Goal: Task Accomplishment & Management: Manage account settings

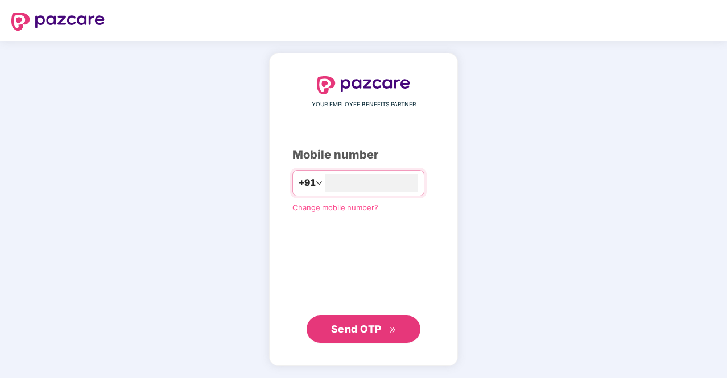
type input "**********"
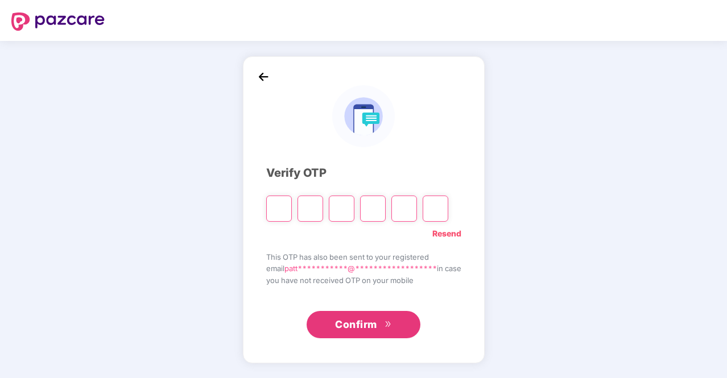
type input "*"
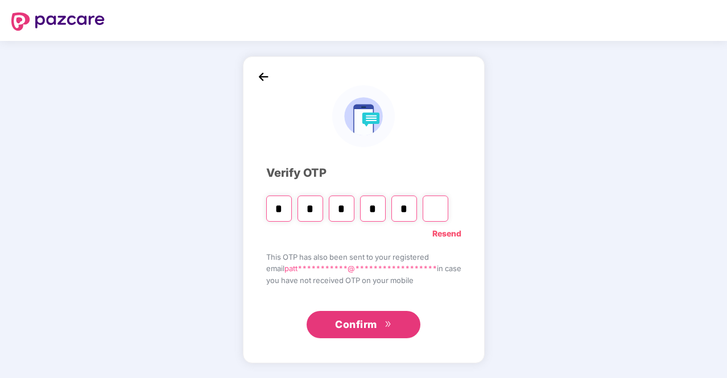
type input "*"
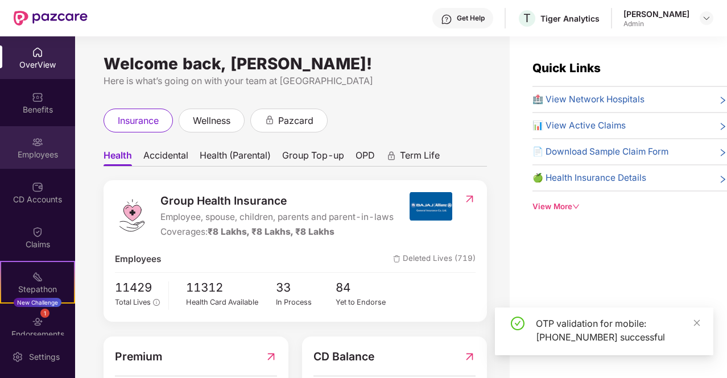
click at [38, 143] on img at bounding box center [37, 141] width 11 height 11
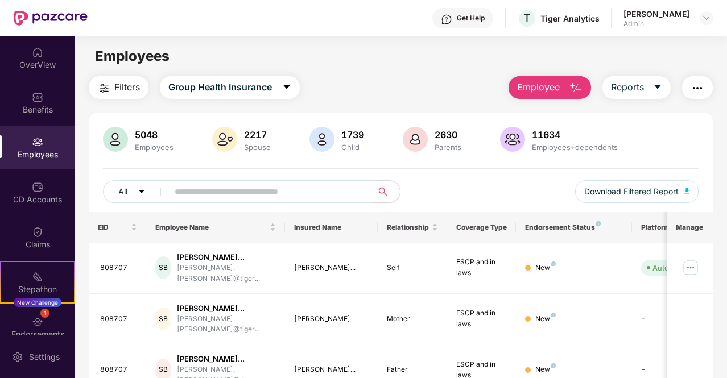
click at [203, 198] on span at bounding box center [266, 191] width 211 height 23
paste input "******"
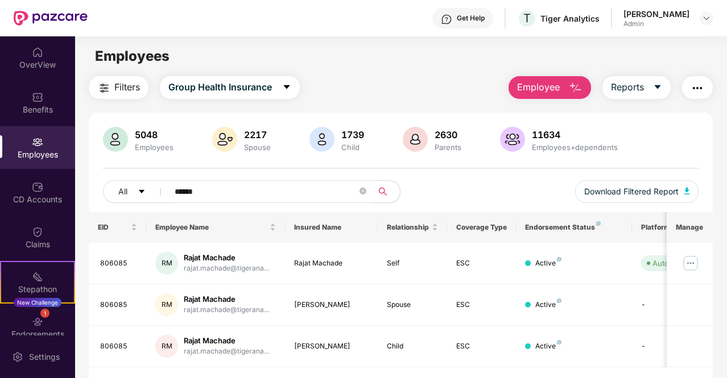
type input "******"
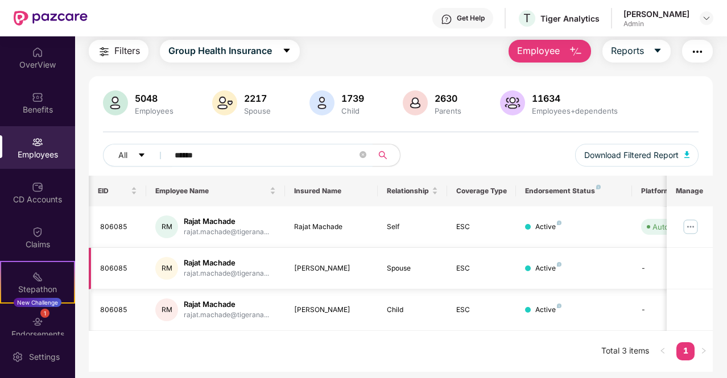
scroll to position [0, 114]
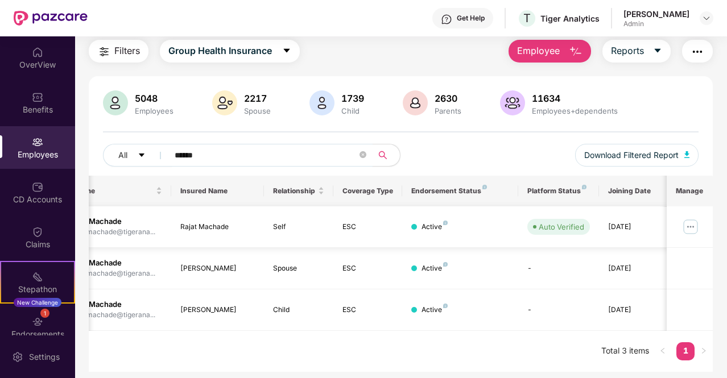
click at [114, 218] on div "Rajat Machade" at bounding box center [112, 221] width 85 height 11
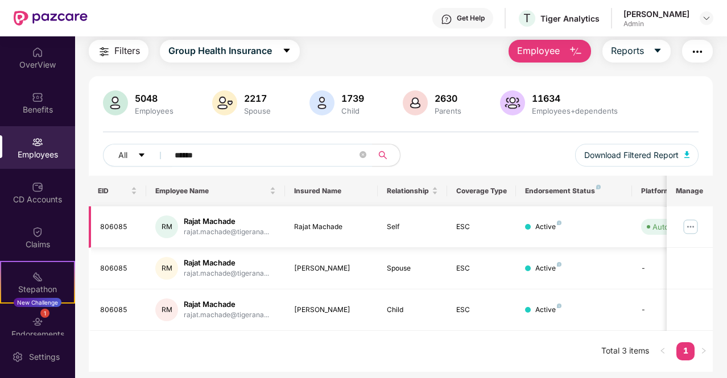
click at [689, 230] on img at bounding box center [690, 227] width 18 height 18
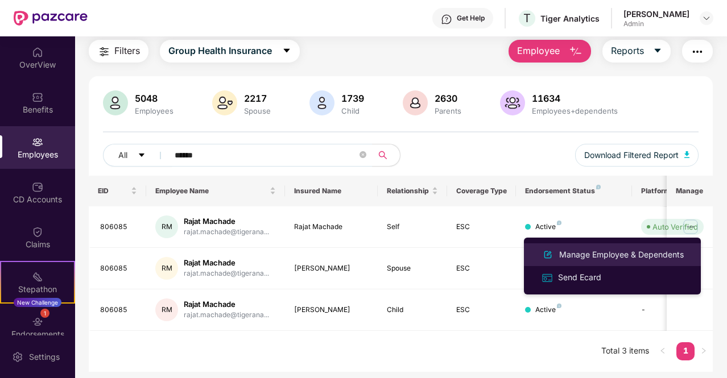
click at [622, 252] on div "Manage Employee & Dependents" at bounding box center [621, 254] width 129 height 13
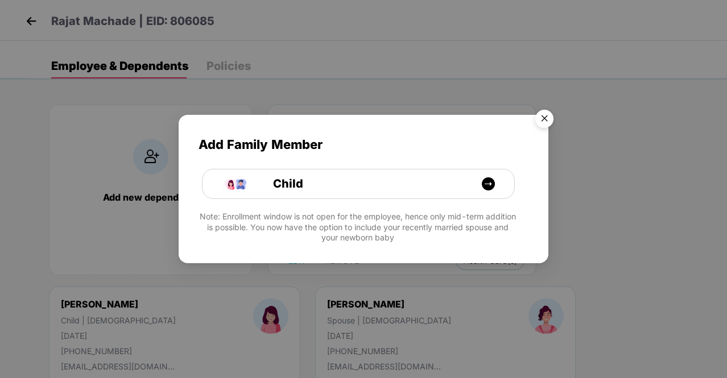
click at [547, 122] on img "Close" at bounding box center [544, 121] width 32 height 32
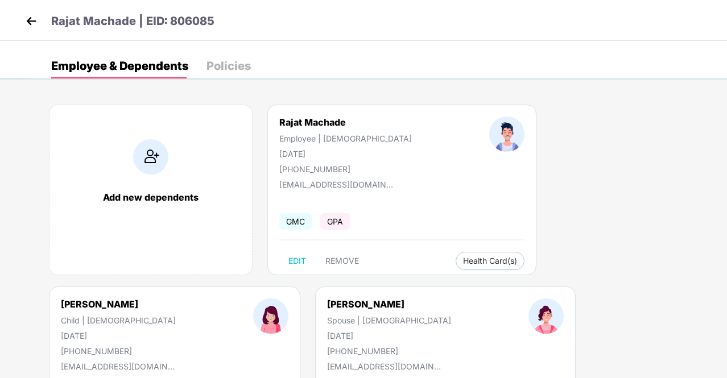
click at [222, 65] on div "Policies" at bounding box center [228, 65] width 44 height 11
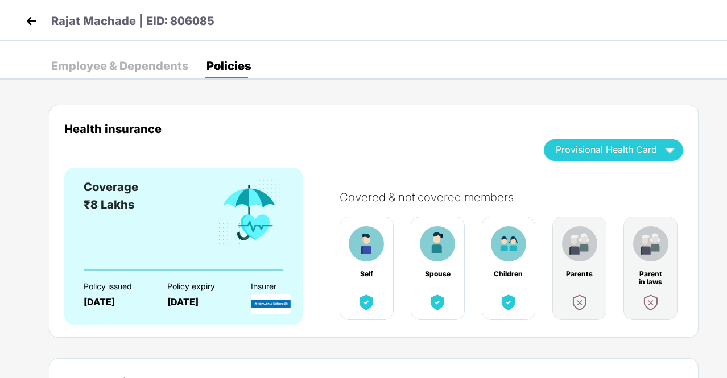
click at [35, 28] on img at bounding box center [31, 21] width 17 height 17
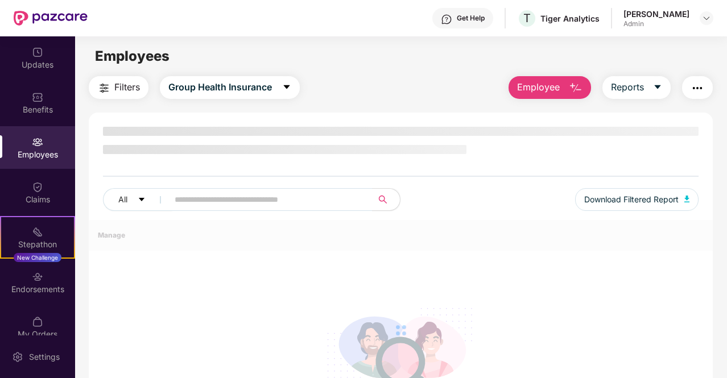
click at [259, 205] on div "All Download Filtered Report" at bounding box center [400, 204] width 595 height 32
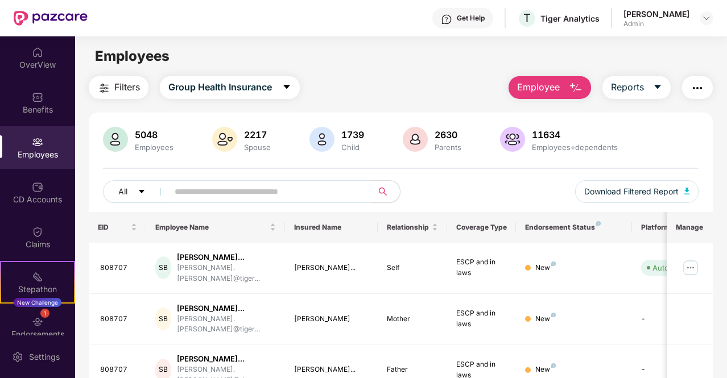
click at [251, 193] on input "text" at bounding box center [266, 191] width 182 height 17
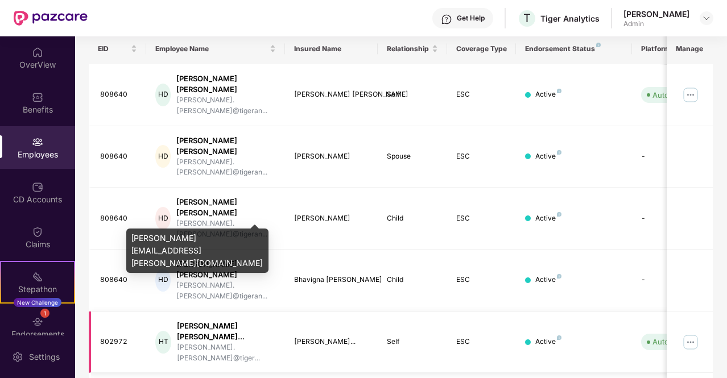
scroll to position [179, 0]
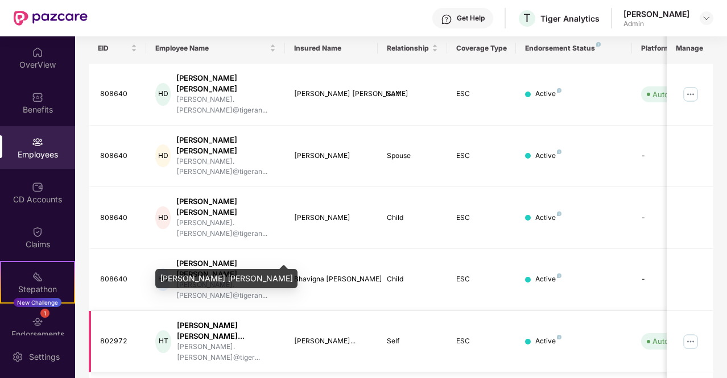
type input "**********"
click at [252, 320] on div "[PERSON_NAME] [PERSON_NAME]..." at bounding box center [226, 331] width 99 height 22
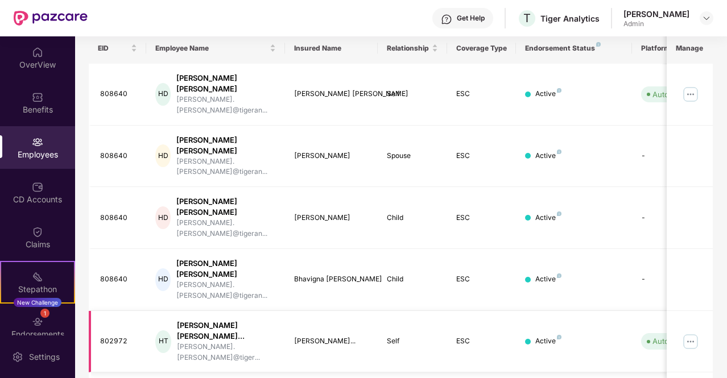
click at [695, 333] on img at bounding box center [690, 342] width 18 height 18
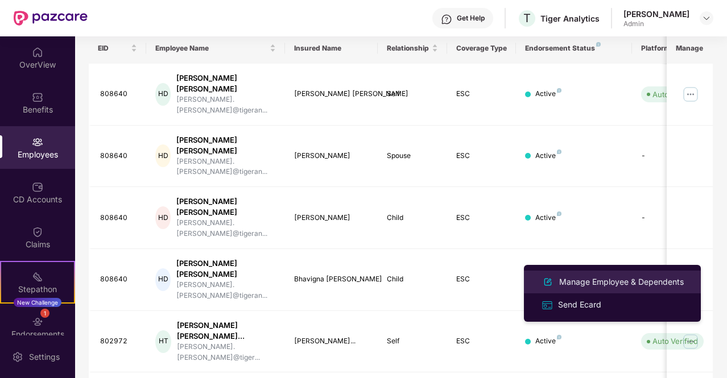
click at [586, 277] on div "Manage Employee & Dependents" at bounding box center [621, 282] width 129 height 13
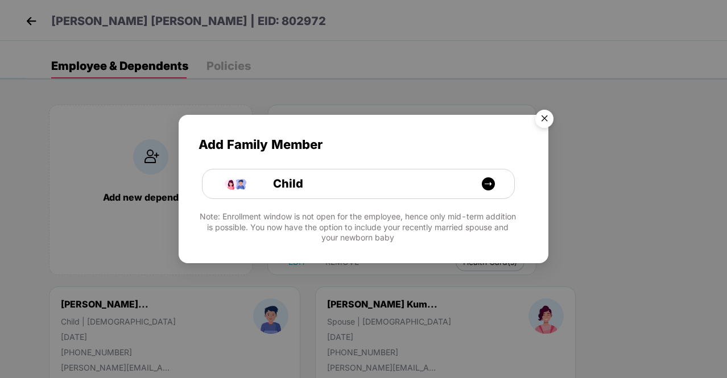
click at [540, 121] on img "Close" at bounding box center [544, 121] width 32 height 32
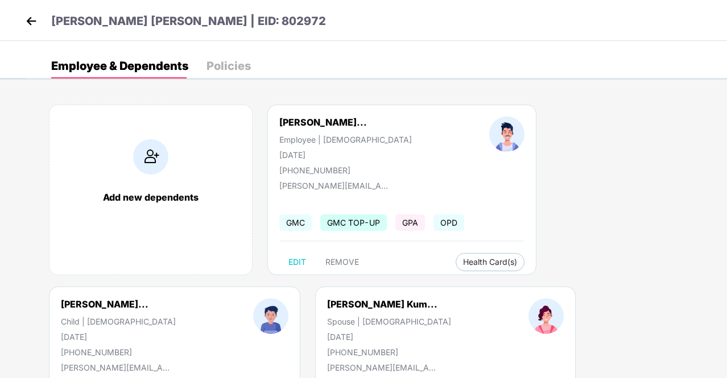
click at [213, 67] on div "Policies" at bounding box center [228, 65] width 44 height 11
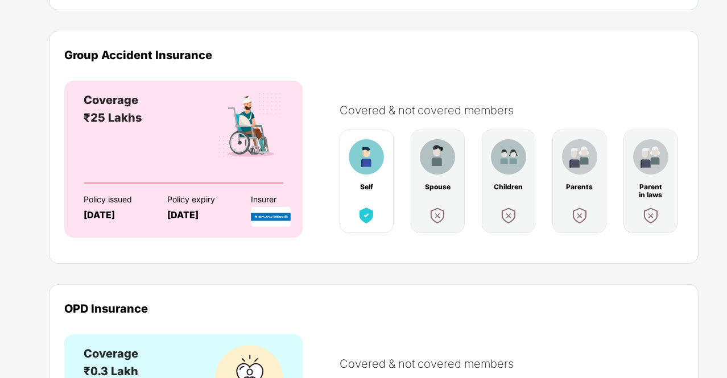
scroll to position [529, 0]
